Goal: Find specific page/section: Find specific page/section

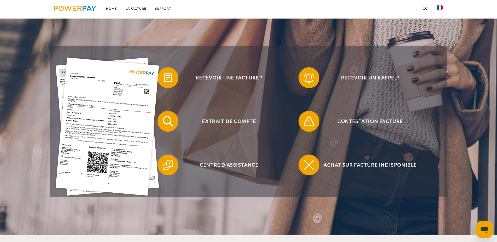
scroll to position [107, 0]
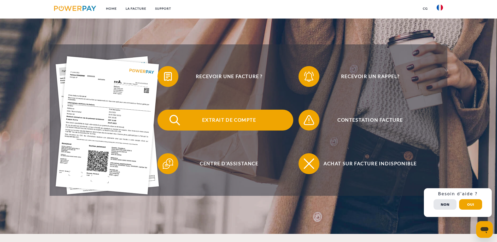
click at [243, 126] on span "Extrait de compte" at bounding box center [229, 120] width 128 height 21
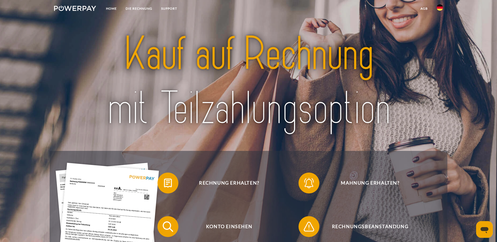
click at [441, 8] on img at bounding box center [440, 7] width 6 height 6
click at [440, 26] on img at bounding box center [440, 24] width 6 height 6
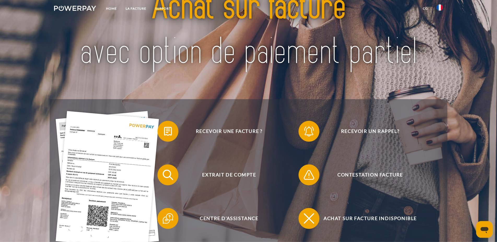
scroll to position [80, 0]
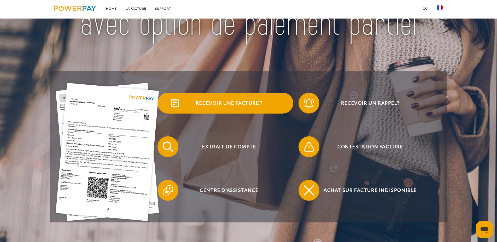
click at [230, 104] on span "Recevoir une facture ?" at bounding box center [229, 103] width 128 height 21
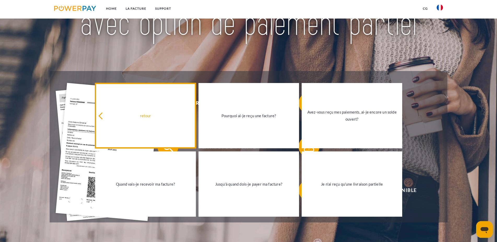
click at [130, 115] on div "retour" at bounding box center [145, 115] width 94 height 7
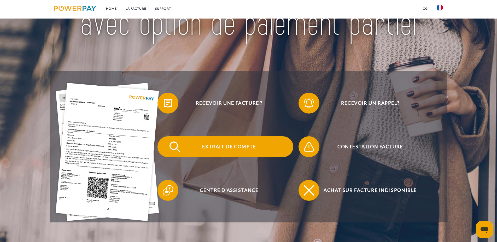
click at [244, 149] on span "Extrait de compte" at bounding box center [229, 146] width 128 height 21
click at [246, 152] on span "Extrait de compte" at bounding box center [229, 146] width 128 height 21
